Goal: Information Seeking & Learning: Find specific fact

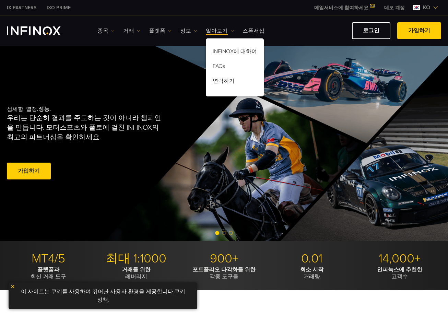
click at [126, 31] on link "거래" at bounding box center [131, 31] width 17 height 8
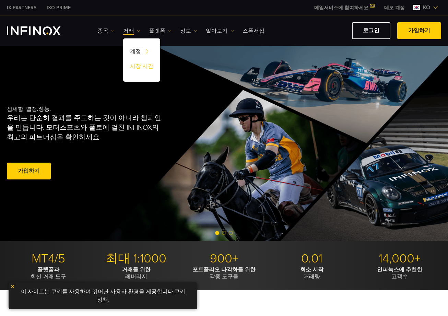
click at [137, 64] on link "시장 시간" at bounding box center [141, 67] width 37 height 15
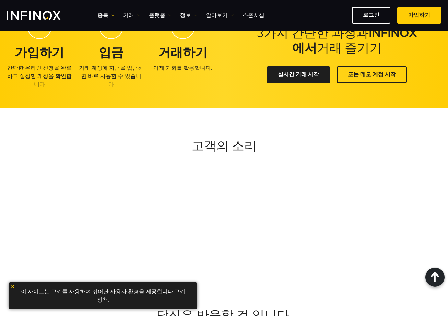
scroll to position [503, 0]
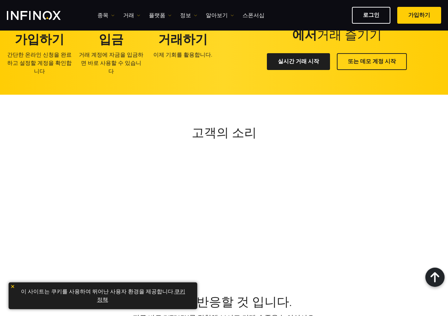
click at [13, 288] on img at bounding box center [12, 286] width 5 height 5
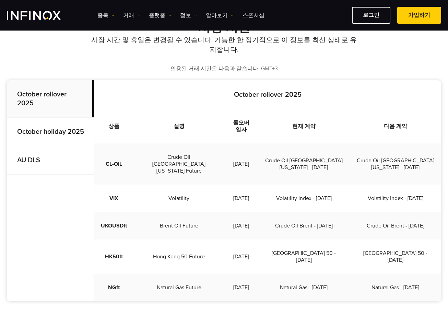
scroll to position [202, 0]
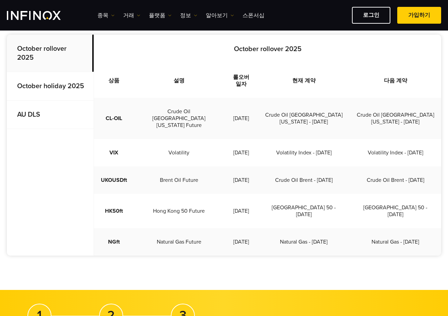
click at [58, 90] on strong "October holiday 2025" at bounding box center [50, 86] width 67 height 8
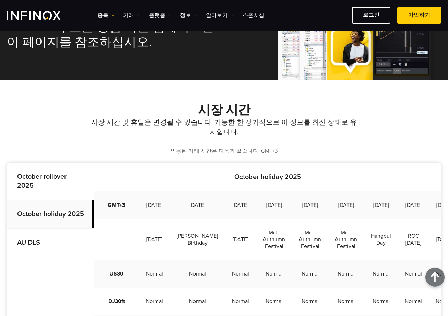
scroll to position [19, 0]
